Goal: Task Accomplishment & Management: Manage account settings

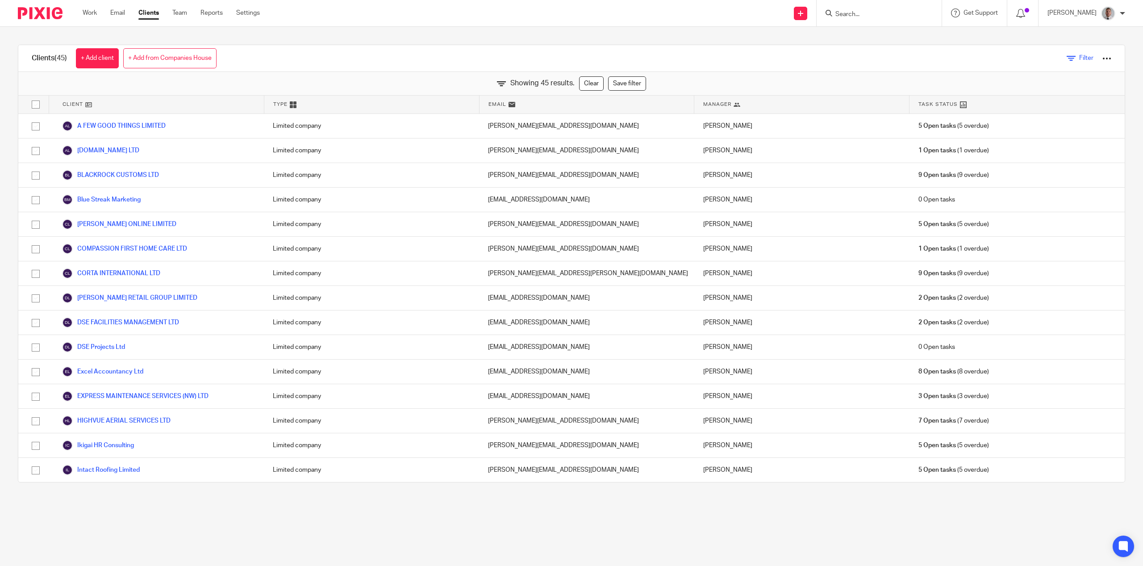
click at [1079, 57] on span "Filter" at bounding box center [1086, 58] width 14 height 6
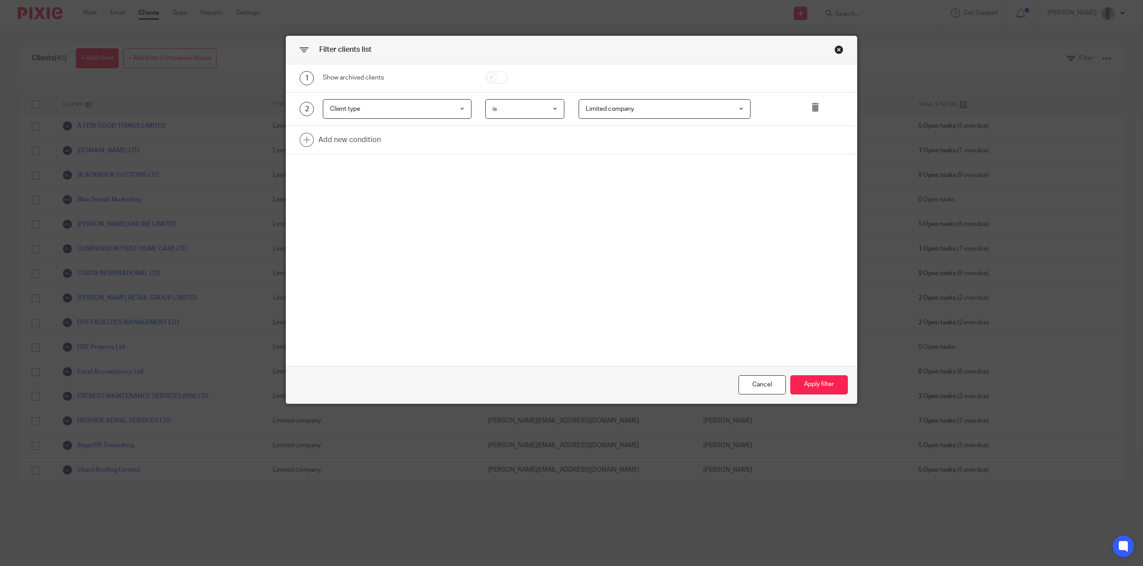
click at [605, 108] on span "Limited company" at bounding box center [610, 109] width 48 height 6
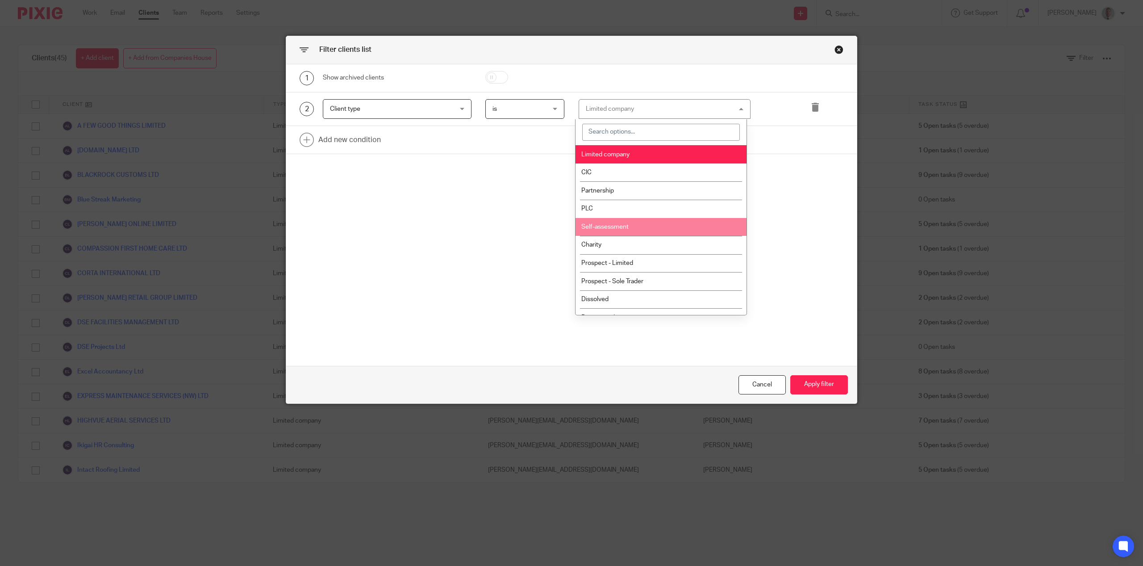
click at [623, 230] on span "Self-assessment" at bounding box center [604, 227] width 47 height 6
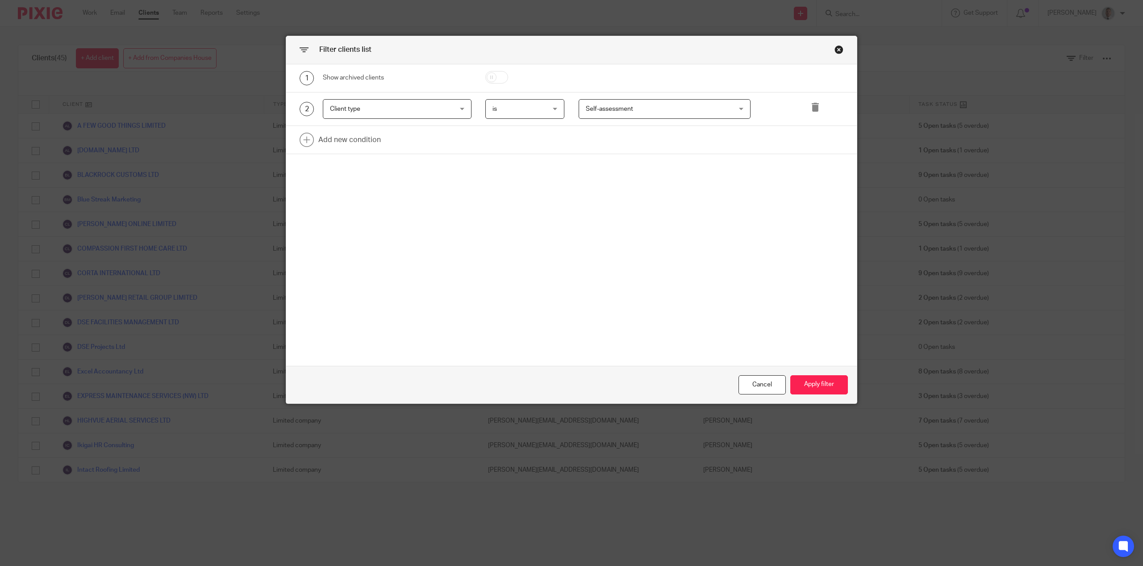
click at [821, 395] on div "Cancel Apply filter" at bounding box center [571, 384] width 571 height 37
click at [820, 385] on button "Apply filter" at bounding box center [819, 384] width 58 height 19
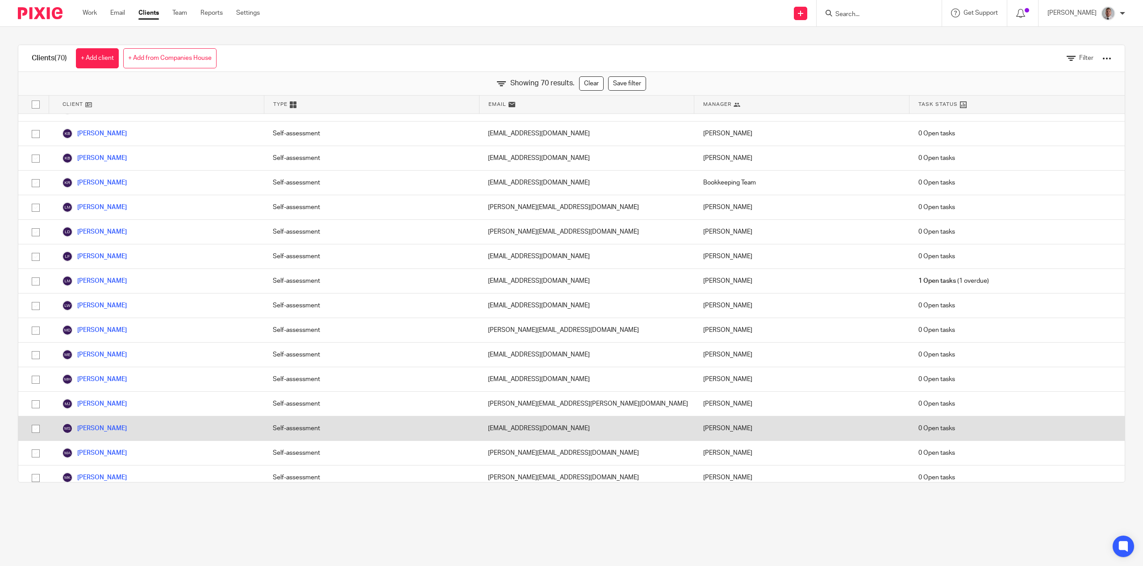
scroll to position [1350, 0]
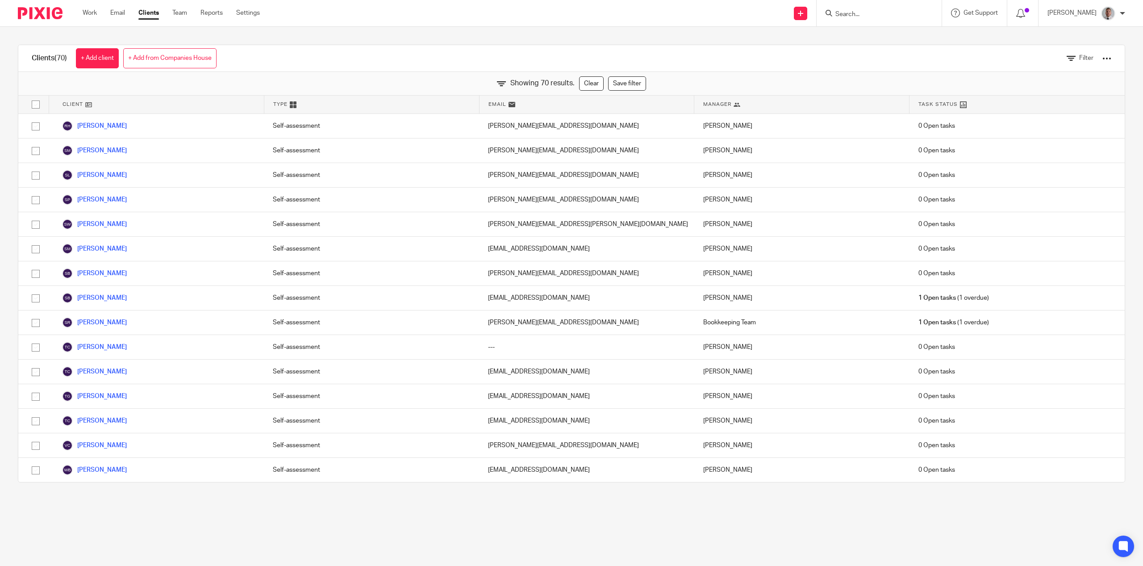
click at [900, 11] on input "Search" at bounding box center [874, 15] width 80 height 8
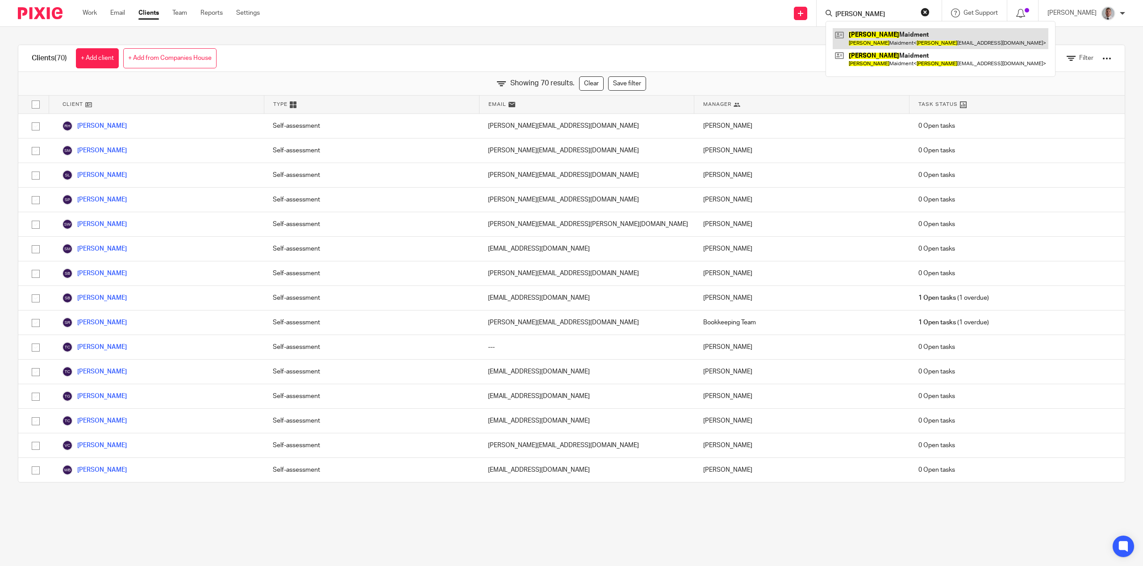
type input "connor"
click at [916, 31] on link at bounding box center [941, 38] width 216 height 21
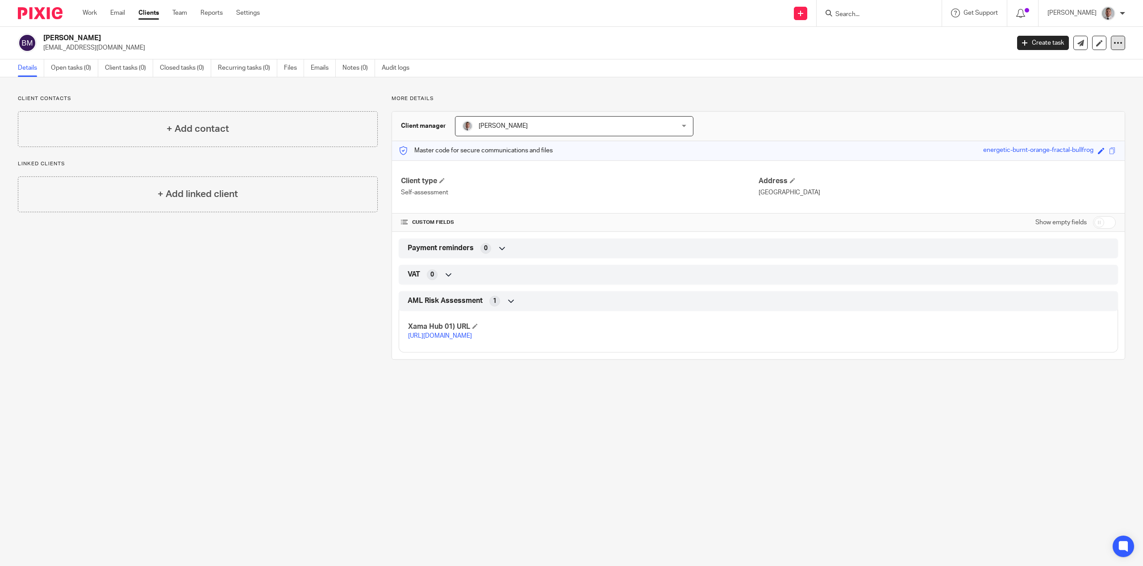
click at [1115, 38] on icon at bounding box center [1117, 42] width 9 height 9
click at [1048, 104] on button "Archive client" at bounding box center [1062, 104] width 99 height 12
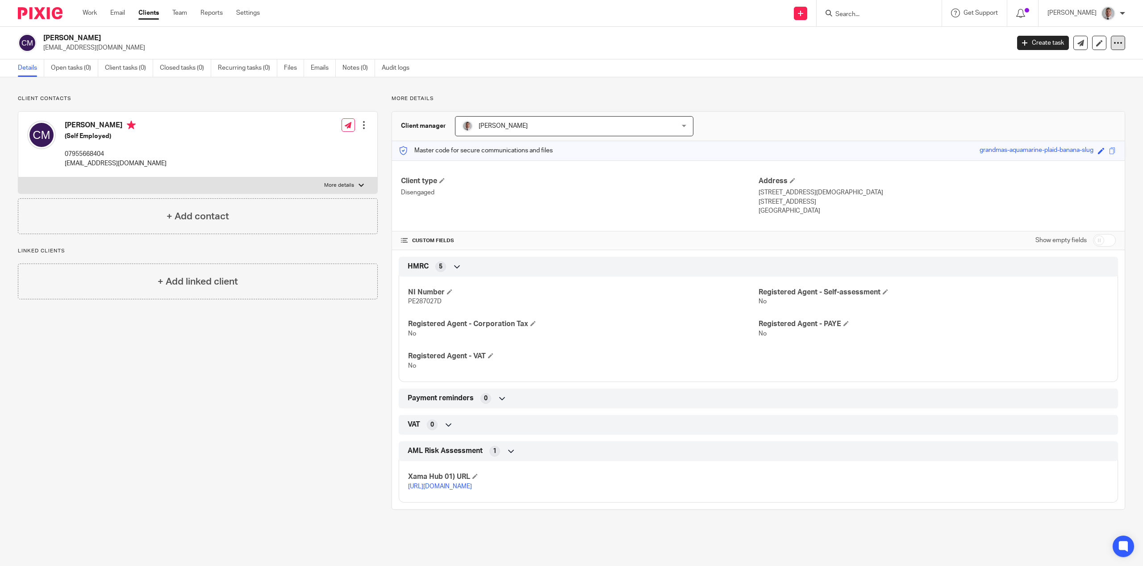
click at [1115, 43] on icon at bounding box center [1117, 42] width 9 height 9
click at [1048, 104] on button "Archive client" at bounding box center [1062, 104] width 99 height 12
click at [87, 10] on link "Work" at bounding box center [90, 12] width 14 height 9
